Goal: Navigation & Orientation: Go to known website

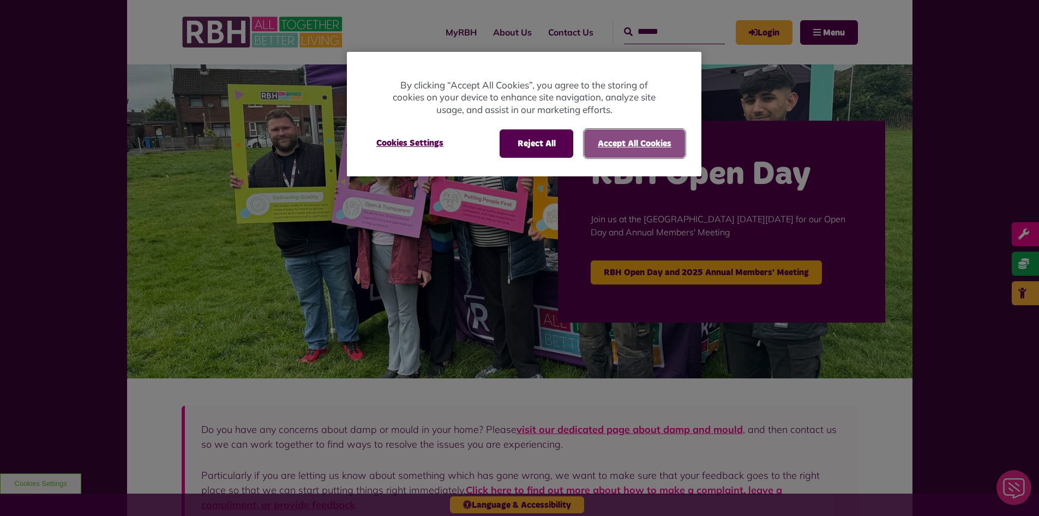
click at [608, 138] on button "Accept All Cookies" at bounding box center [634, 143] width 101 height 28
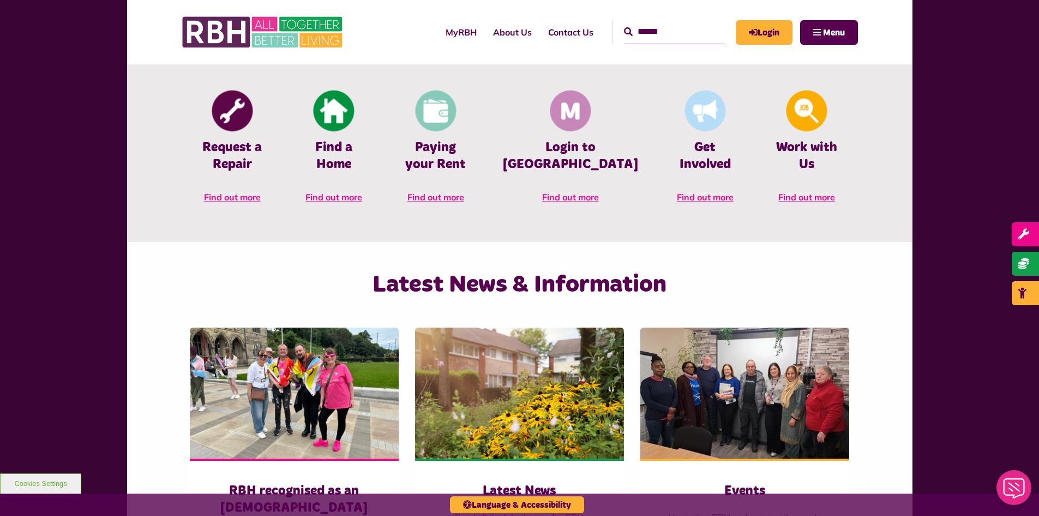
scroll to position [546, 0]
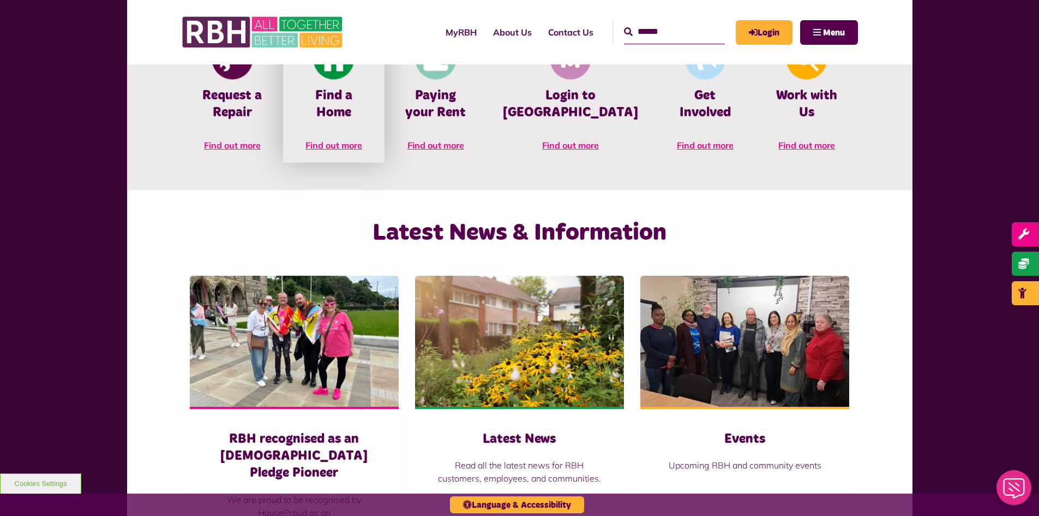
click at [362, 140] on span "Find out more" at bounding box center [334, 145] width 57 height 11
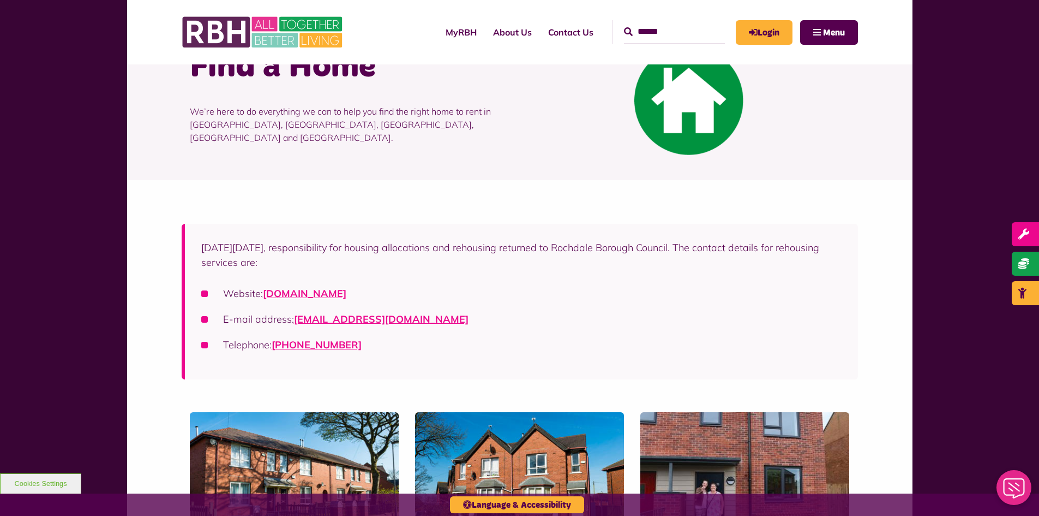
scroll to position [55, 0]
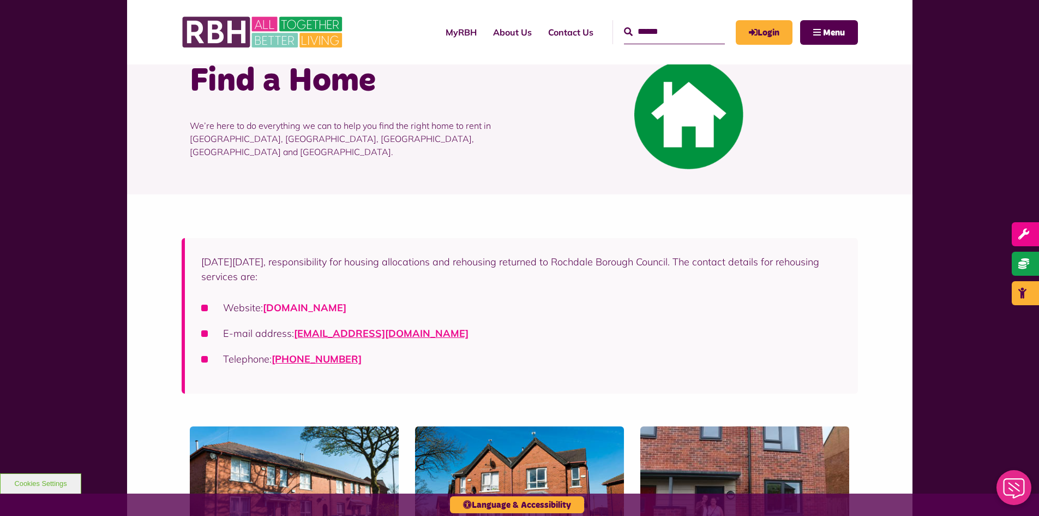
click at [330, 306] on link "[DOMAIN_NAME]" at bounding box center [304, 307] width 83 height 13
